Goal: Information Seeking & Learning: Learn about a topic

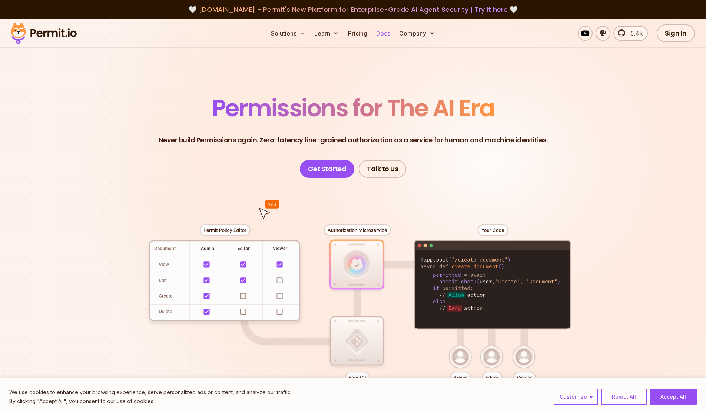
click at [380, 34] on link "Docs" at bounding box center [383, 33] width 20 height 15
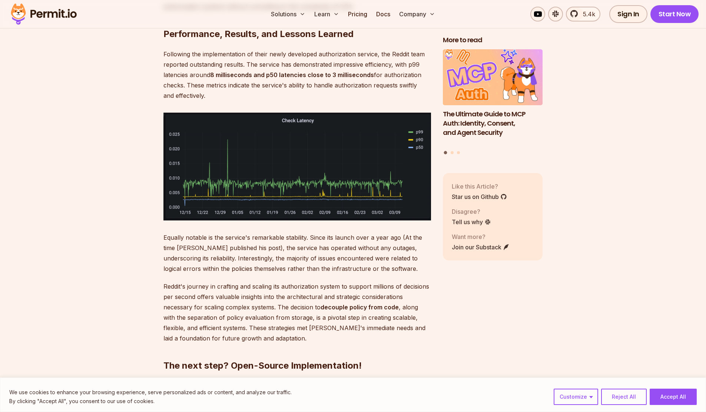
scroll to position [3158, 0]
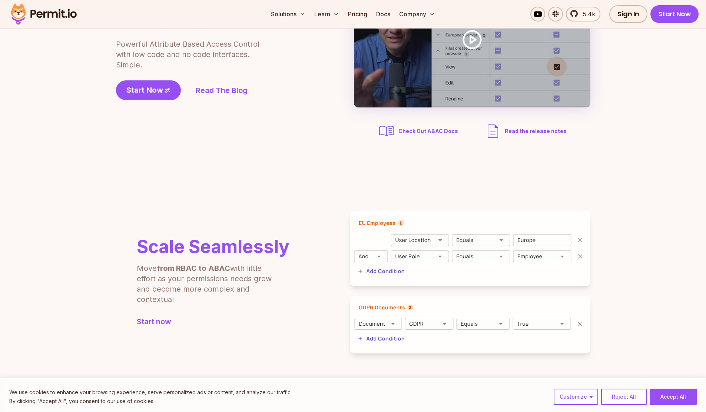
scroll to position [235, 0]
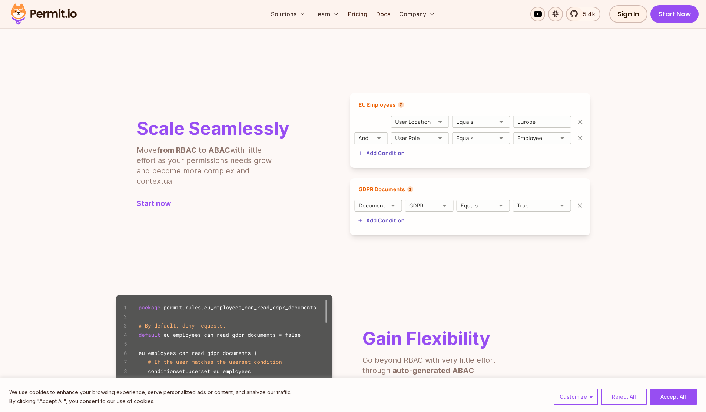
click at [401, 118] on img at bounding box center [470, 130] width 241 height 75
click at [402, 120] on img at bounding box center [470, 130] width 241 height 75
click at [370, 149] on img at bounding box center [470, 130] width 241 height 75
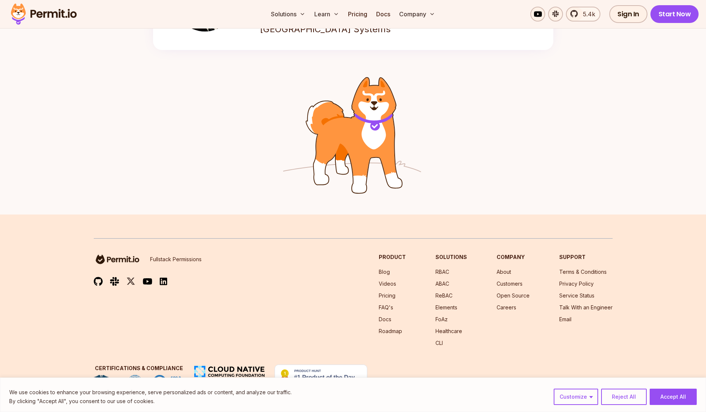
scroll to position [770, 0]
